Goal: Check status: Check status

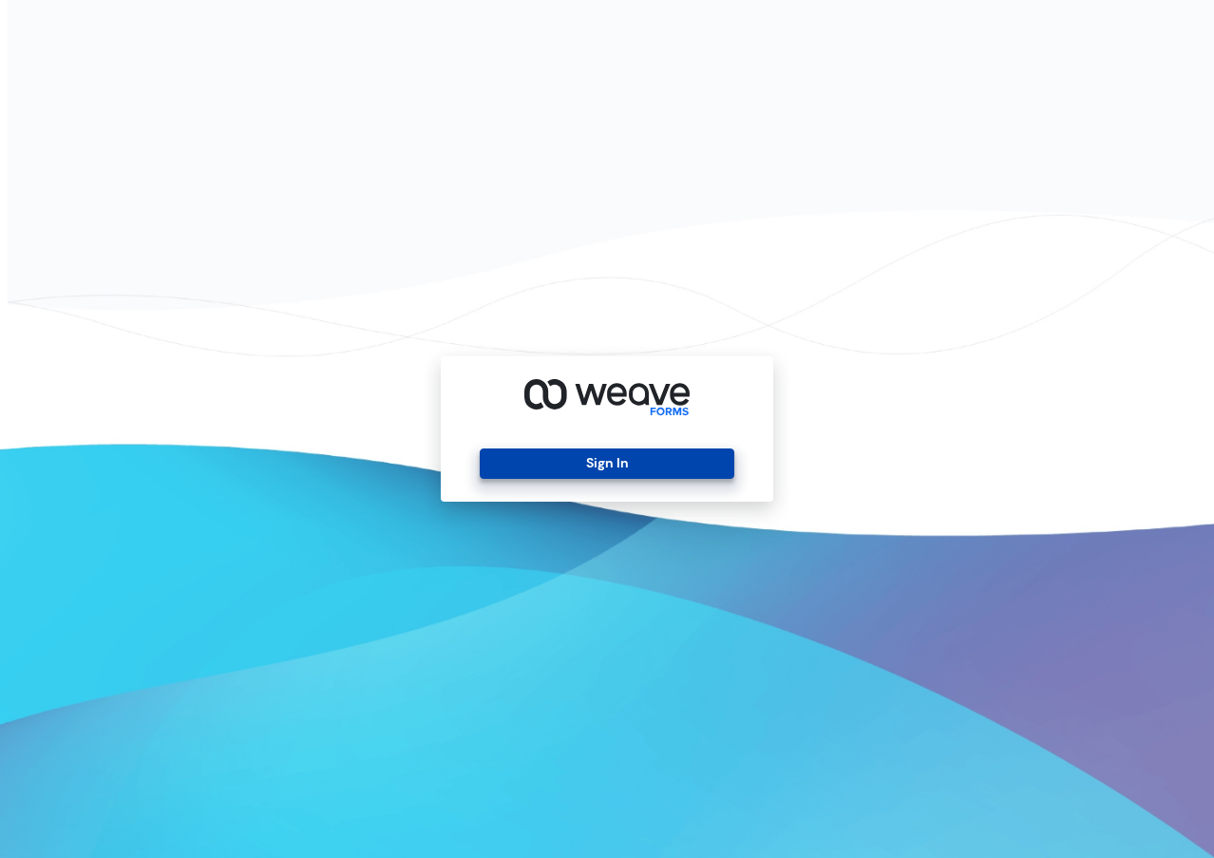
click at [618, 475] on button "Sign In" at bounding box center [607, 463] width 254 height 30
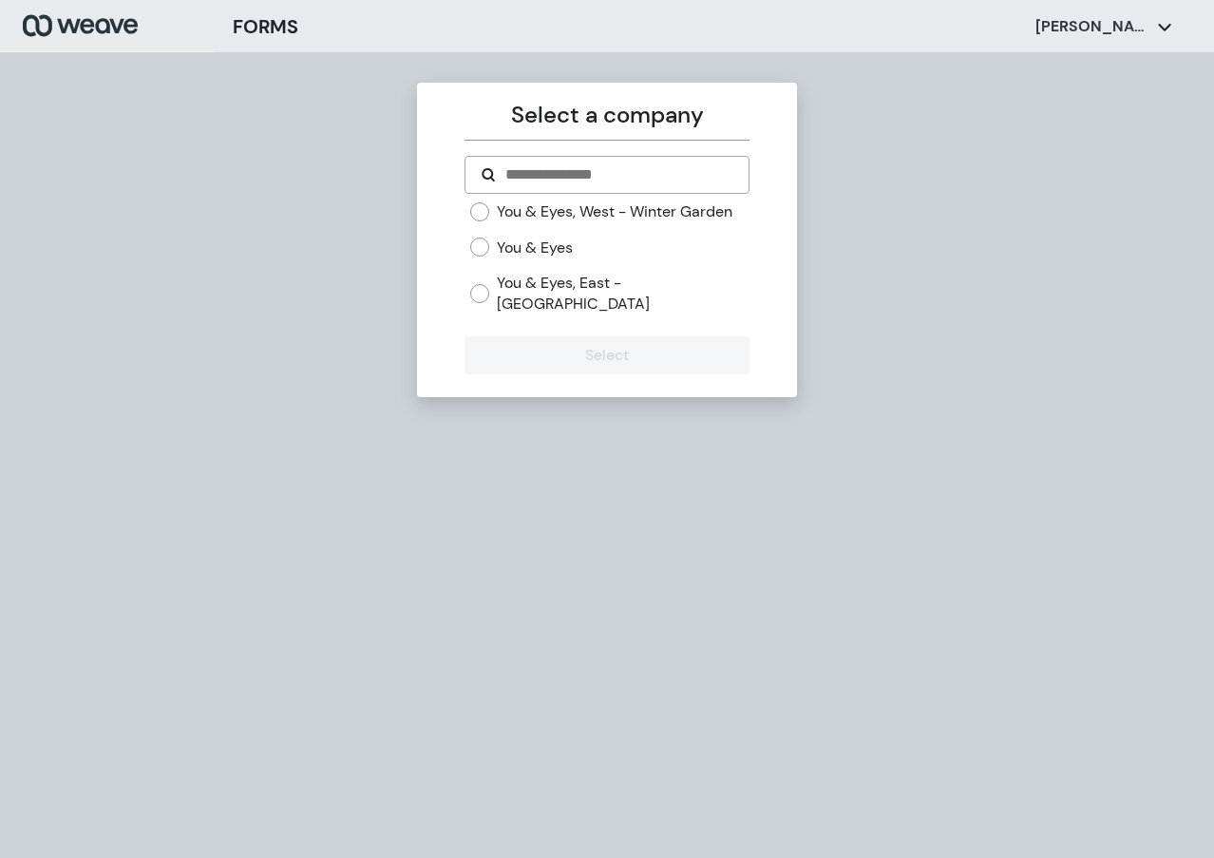
click at [523, 203] on label "You & Eyes, West - Winter Garden" at bounding box center [615, 211] width 236 height 21
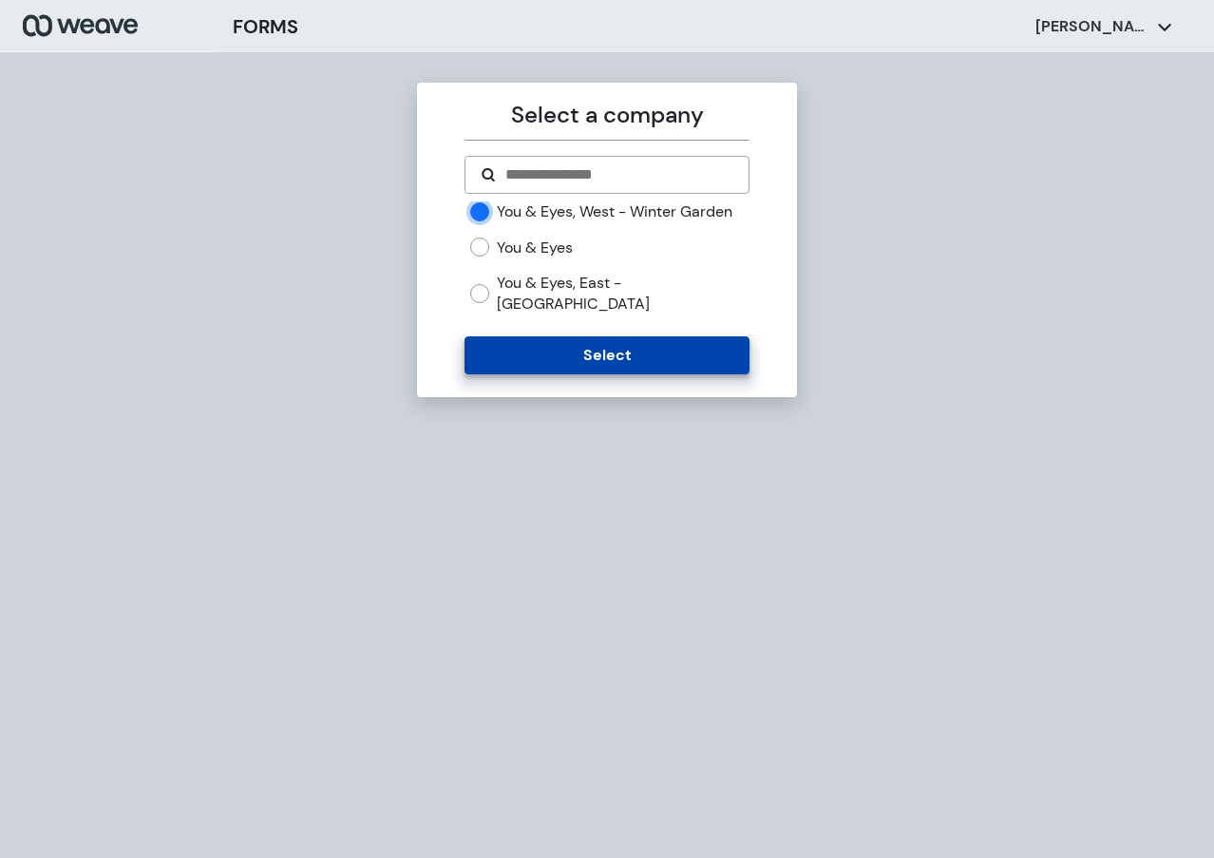
click at [590, 343] on button "Select" at bounding box center [607, 355] width 284 height 38
